Goal: Task Accomplishment & Management: Complete application form

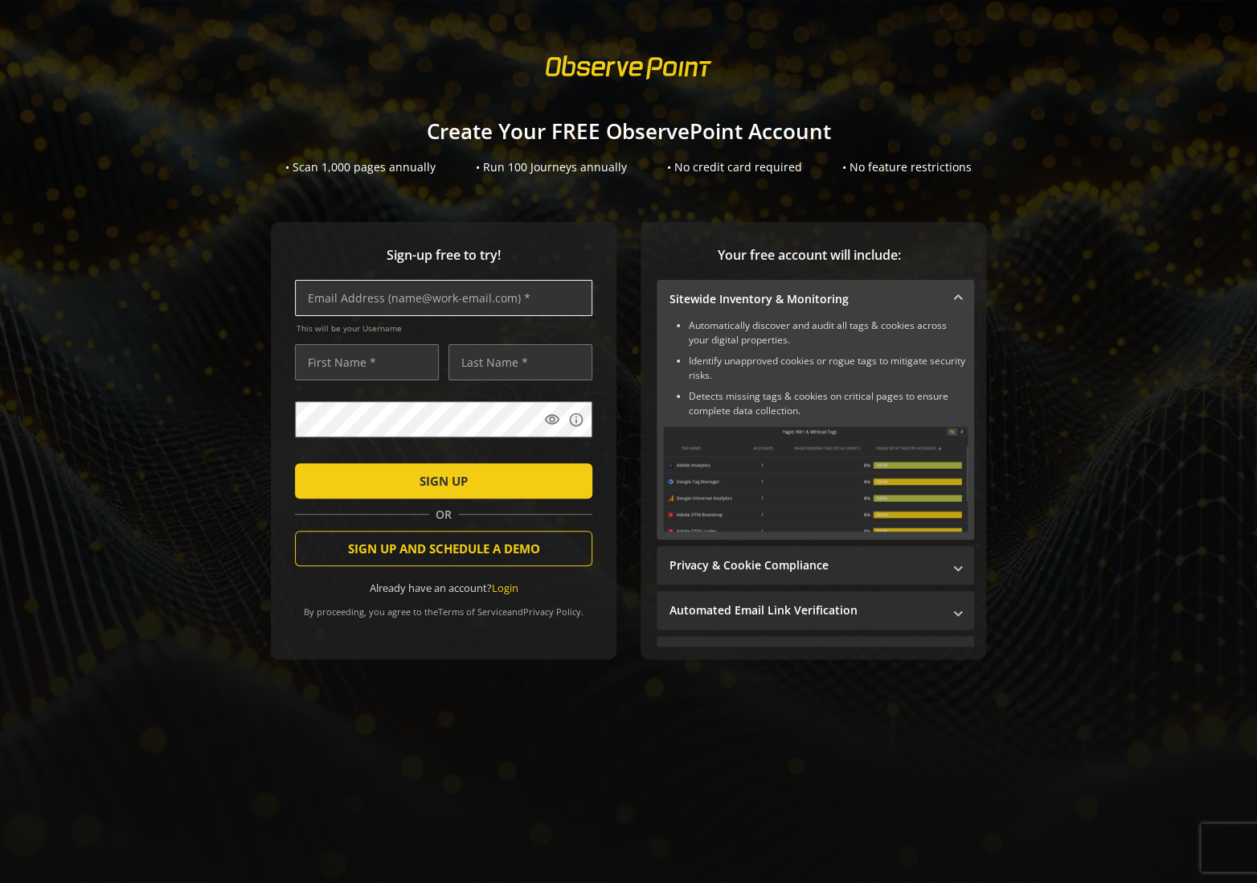
click at [410, 299] on input "text" at bounding box center [443, 298] width 297 height 36
